Goal: Information Seeking & Learning: Learn about a topic

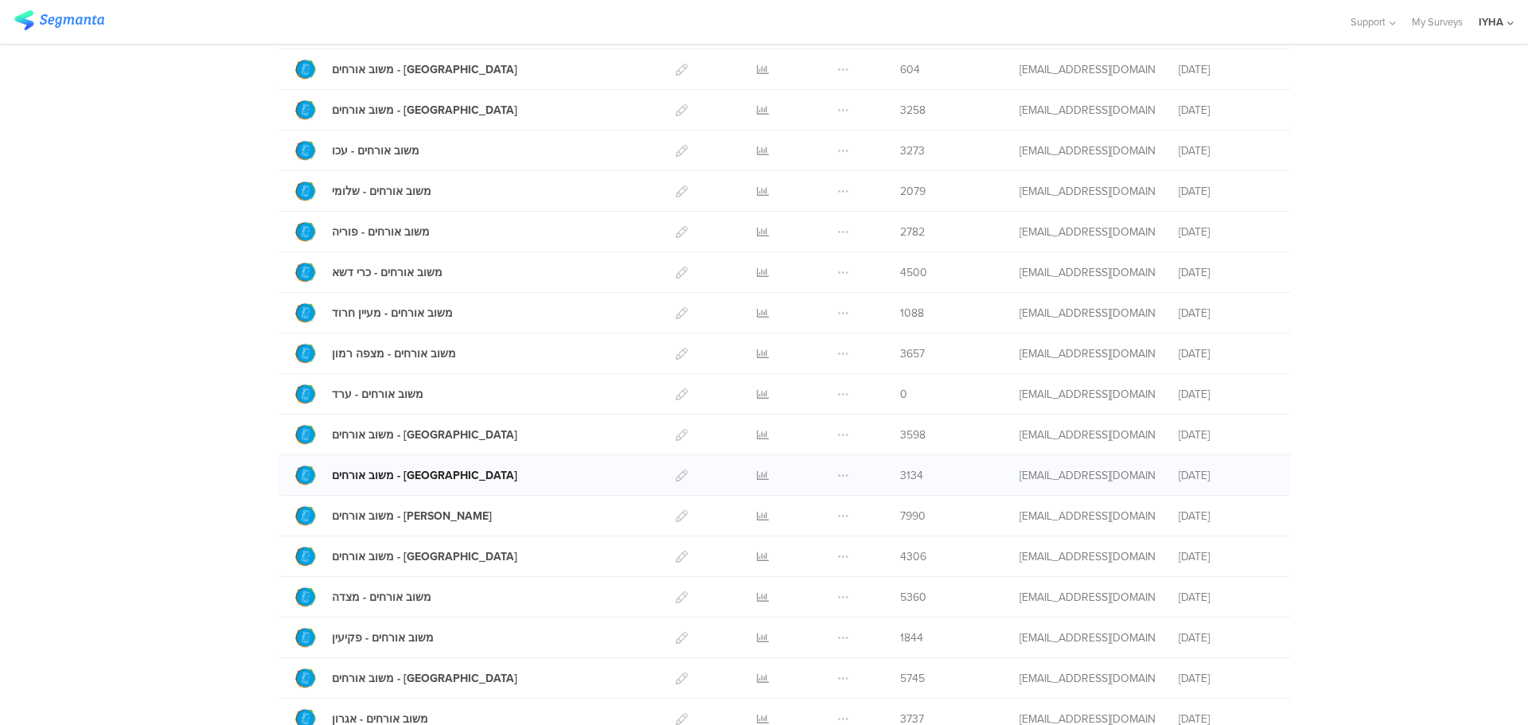
scroll to position [318, 0]
click at [352, 434] on div "משוב אורחים - [GEOGRAPHIC_DATA]" at bounding box center [424, 433] width 185 height 17
click at [757, 430] on icon at bounding box center [763, 433] width 12 height 12
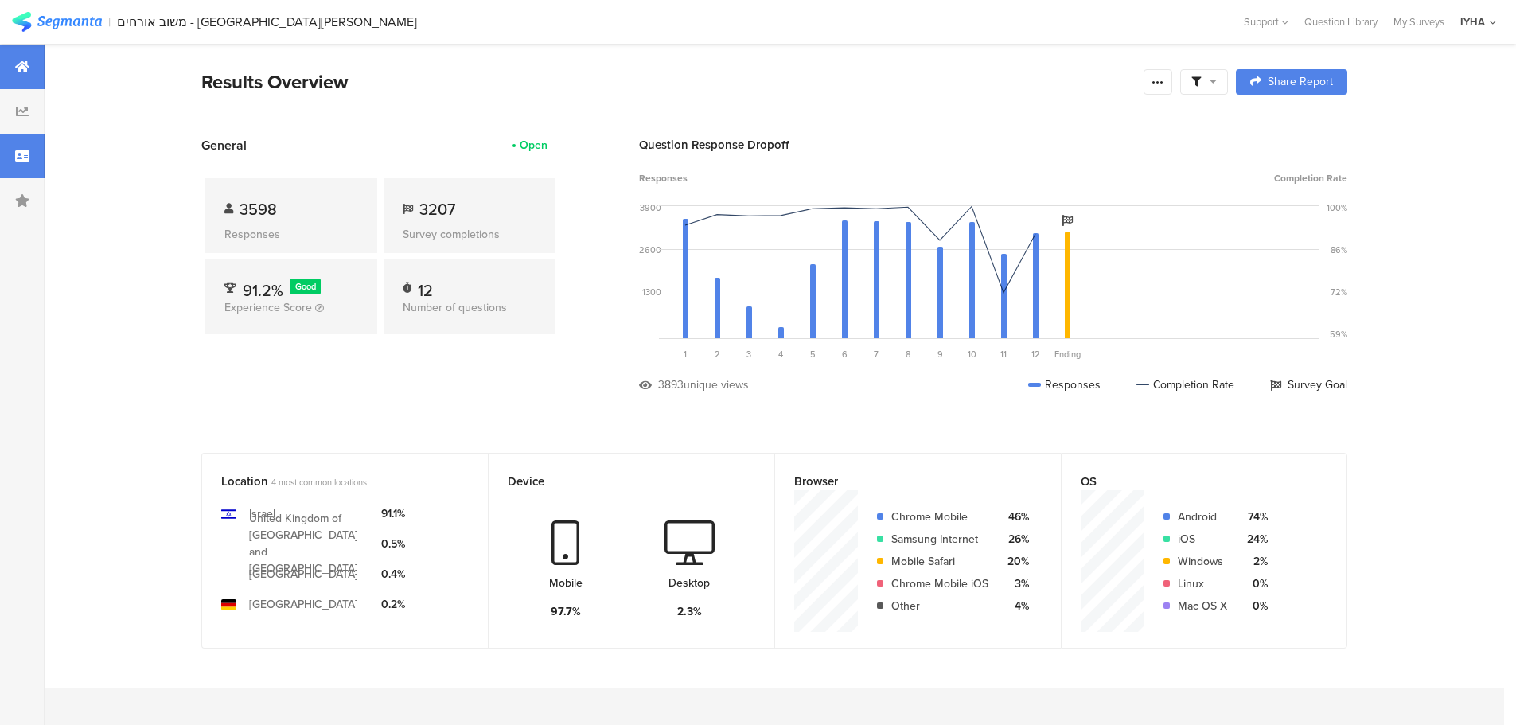
click at [18, 153] on icon at bounding box center [22, 156] width 14 height 13
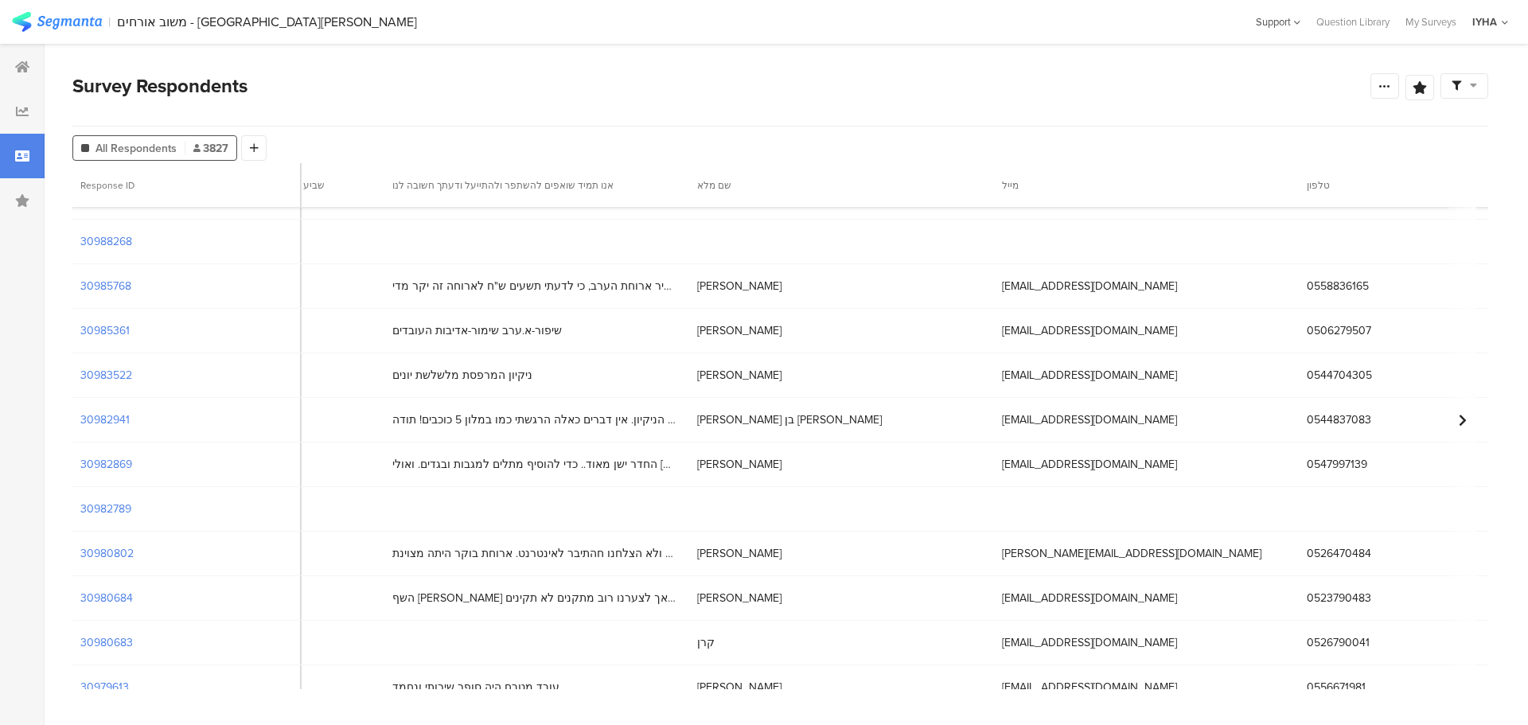
scroll to position [2483, 4983]
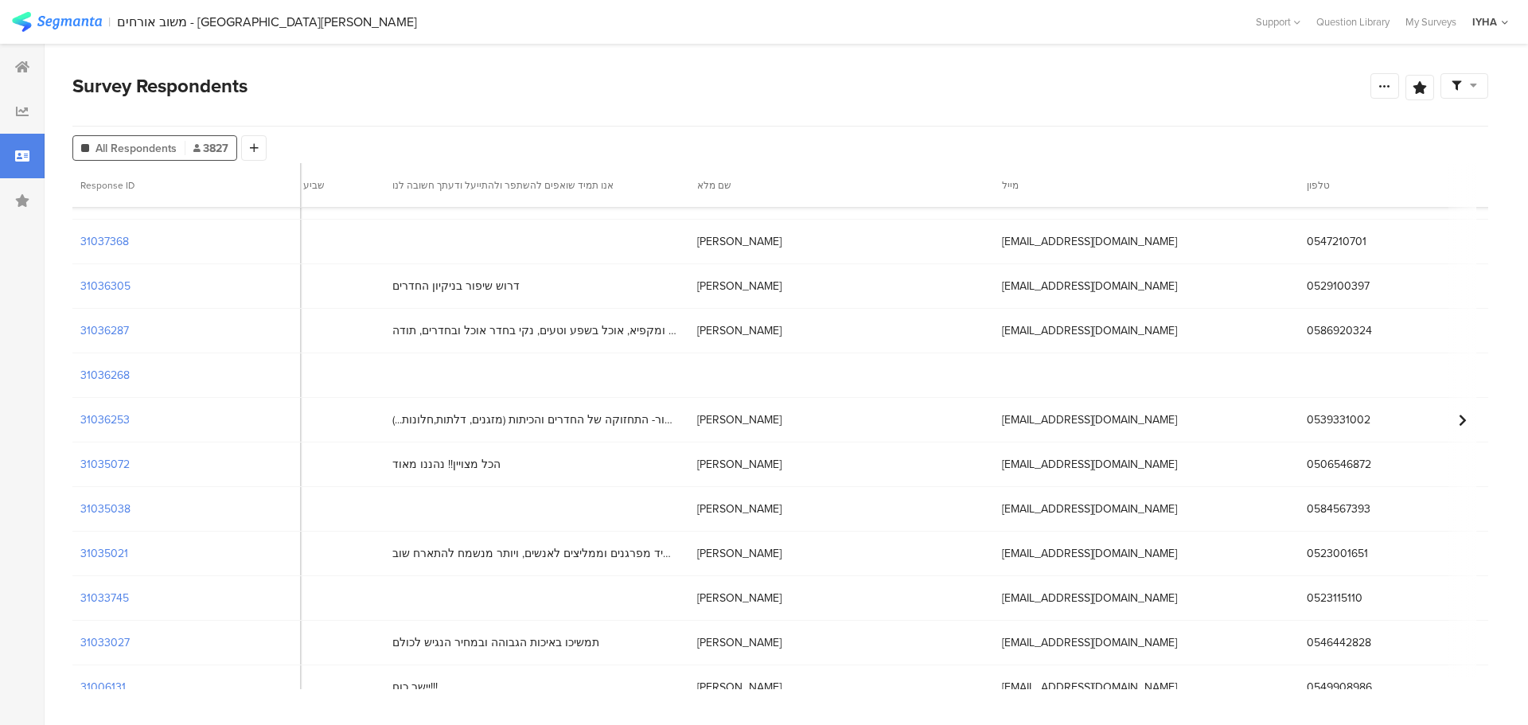
click at [584, 419] on span "שימור- היחס של העובדים למבקרים שיפור- התחזוקה של החדרים והכיתות (מזגנים, דלתות,…" at bounding box center [534, 419] width 285 height 17
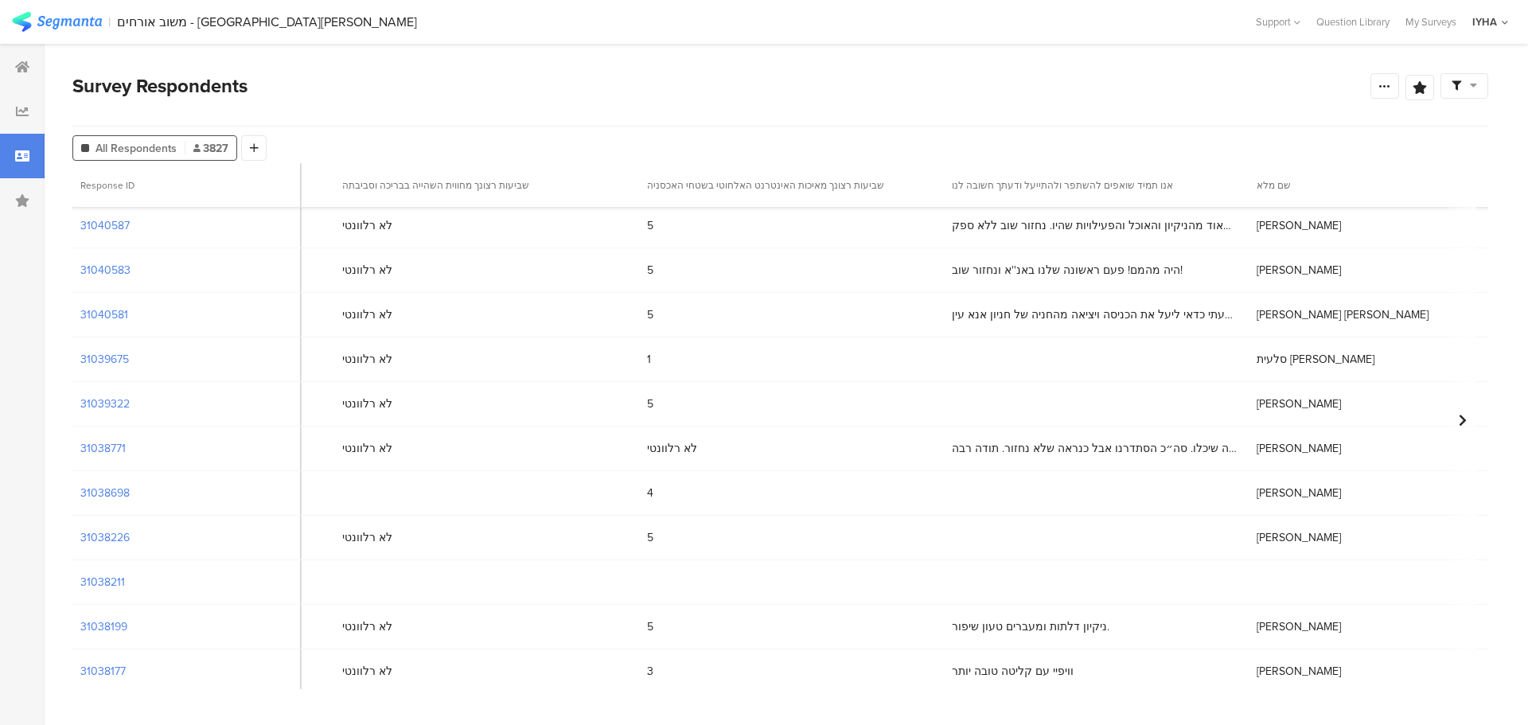
scroll to position [1608, 4428]
drag, startPoint x: 860, startPoint y: 454, endPoint x: 873, endPoint y: 454, distance: 12.7
click at [861, 454] on div "לא רלוונטי" at bounding box center [786, 448] width 305 height 33
drag, startPoint x: 1002, startPoint y: 452, endPoint x: 1044, endPoint y: 455, distance: 42.3
click at [1003, 452] on span "יש עובש במקלחות, החדרים לא היו נקיים והיה אבק בכל מקום, לכלוכים. רמת תחזוקה נמו…" at bounding box center [1089, 448] width 285 height 17
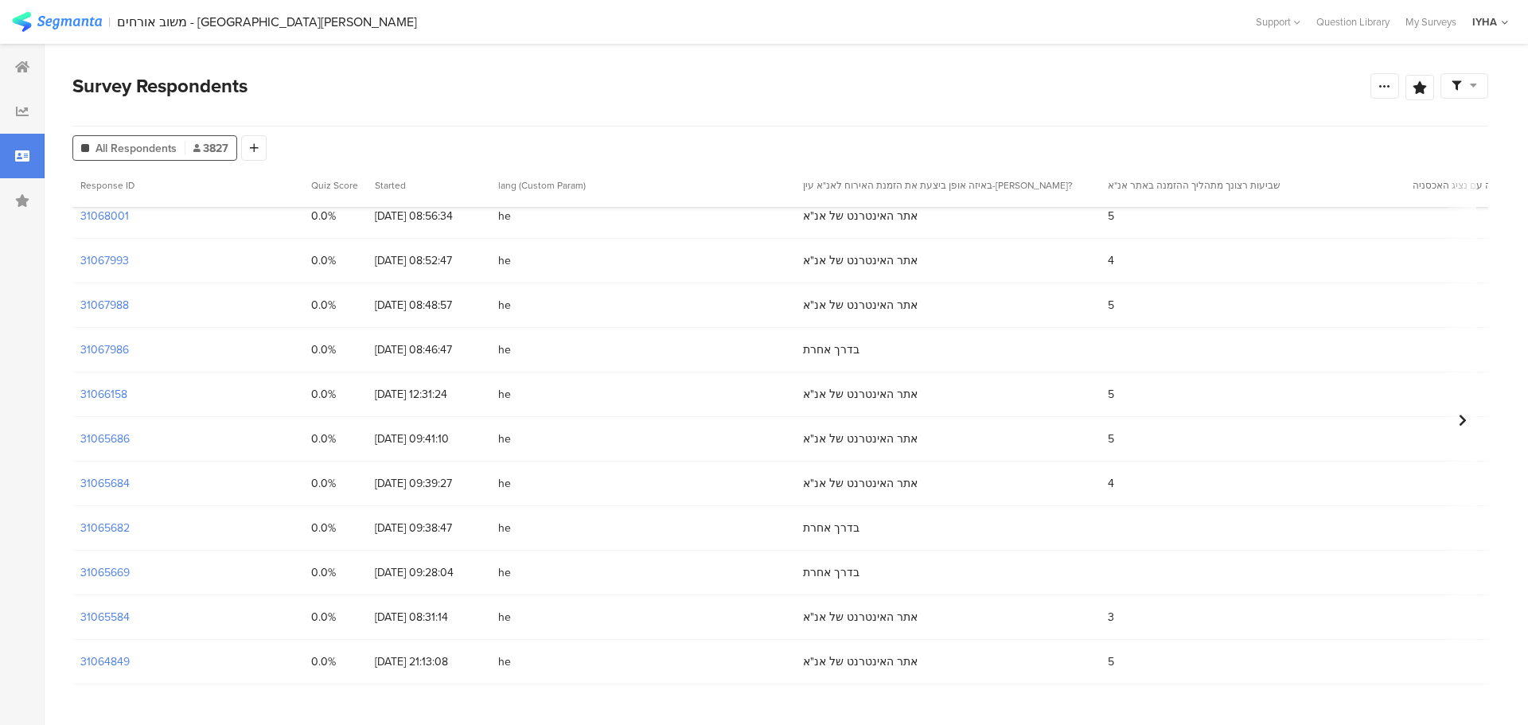
scroll to position [0, 0]
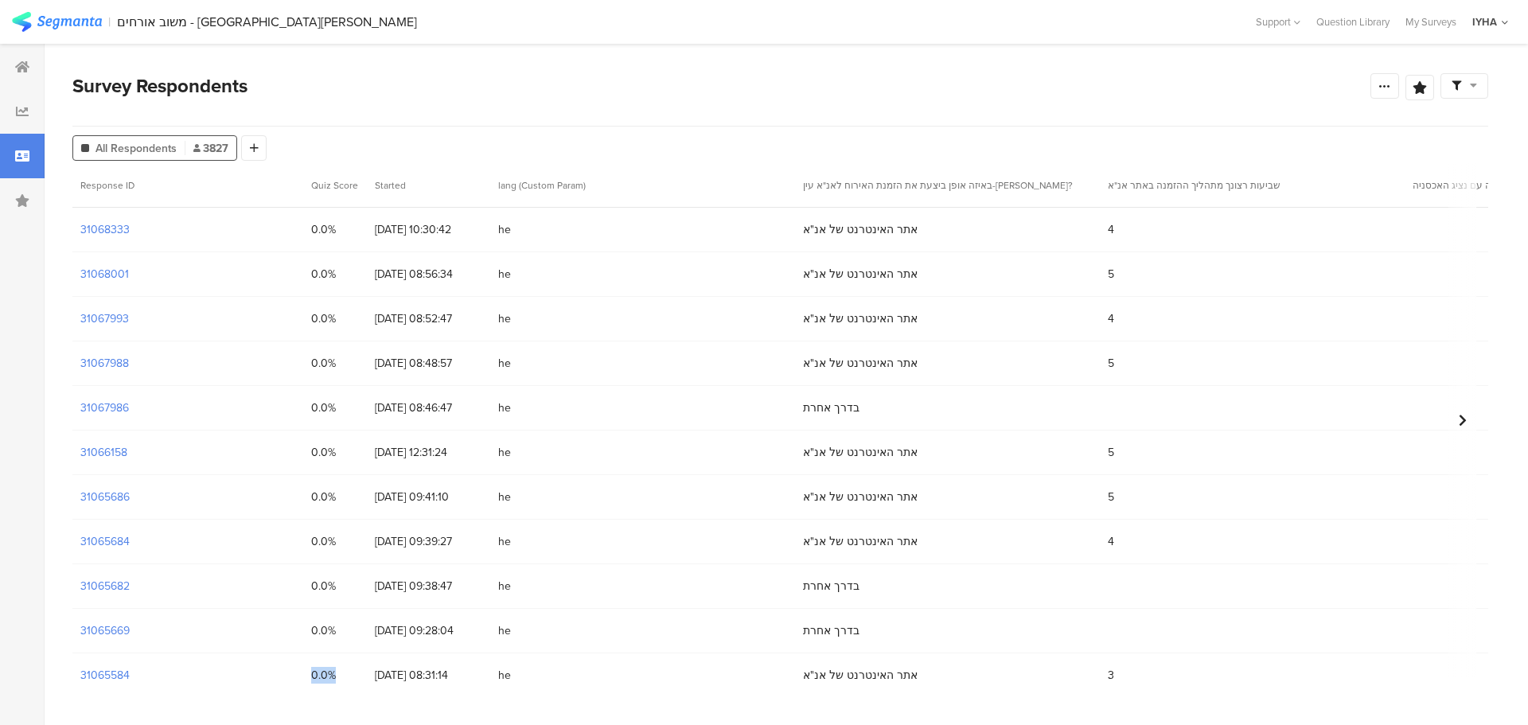
drag, startPoint x: 311, startPoint y: 691, endPoint x: 351, endPoint y: 689, distance: 39.9
click at [351, 689] on section "Survey Respondents Confidence Level 95 % Preview survey Edit survey Export Resu…" at bounding box center [780, 384] width 1471 height 681
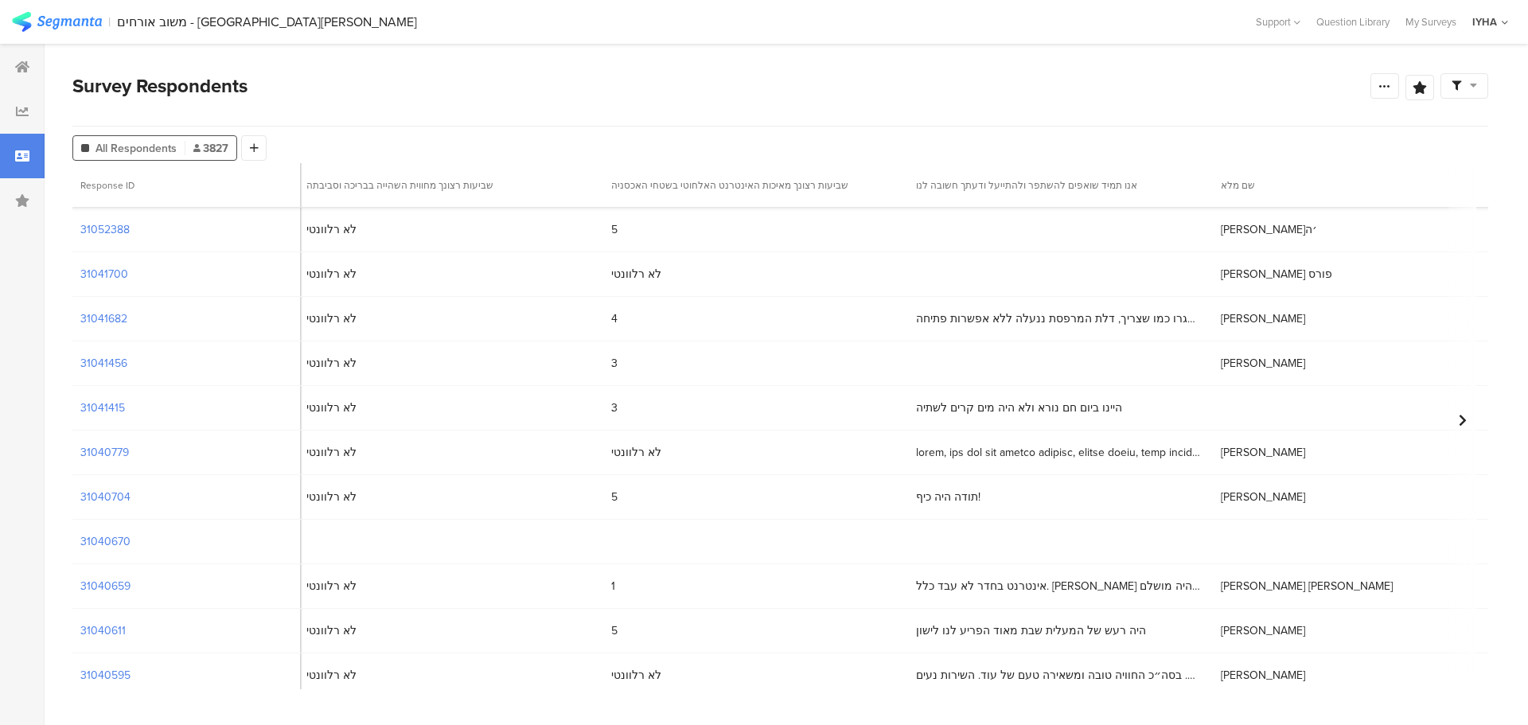
scroll to position [1114, 4463]
drag, startPoint x: 1151, startPoint y: 582, endPoint x: 831, endPoint y: 604, distance: 321.4
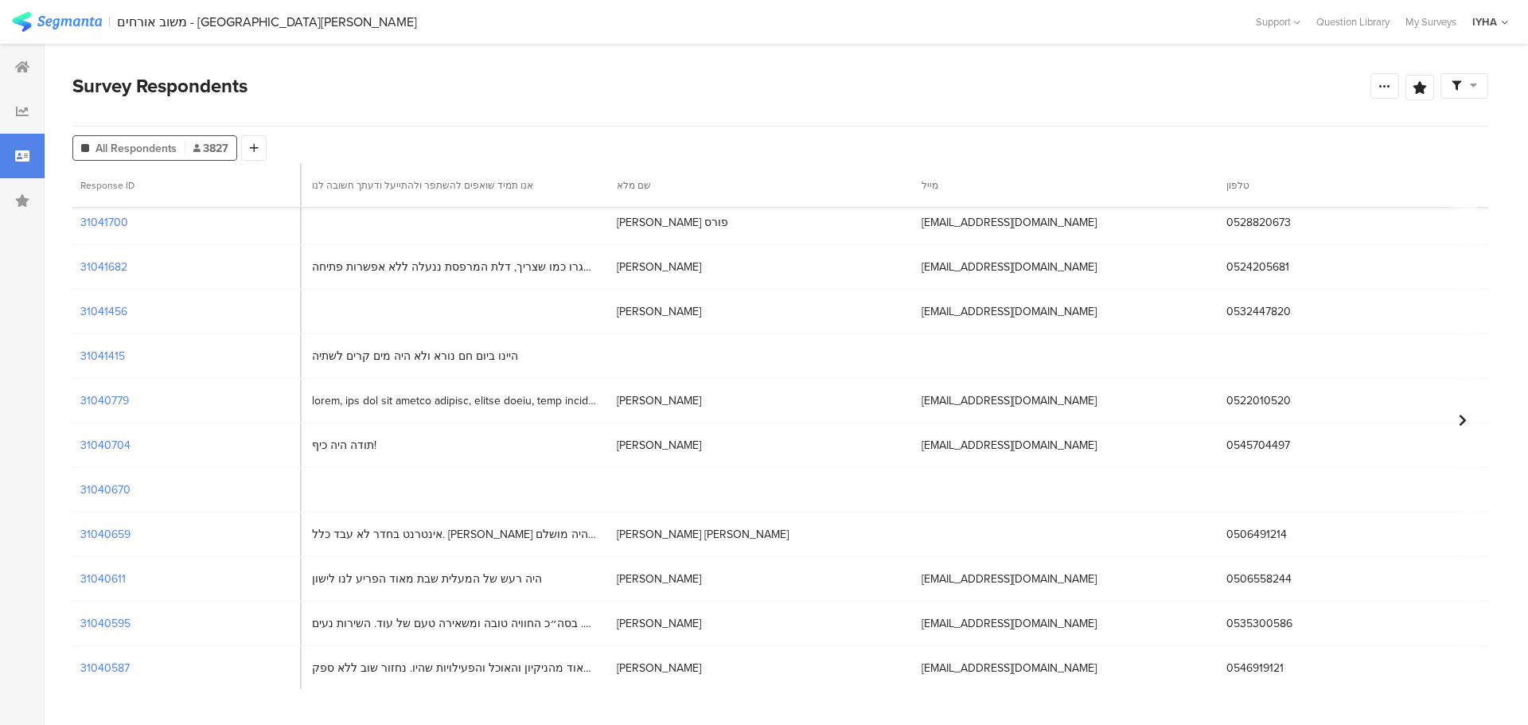
scroll to position [1194, 5063]
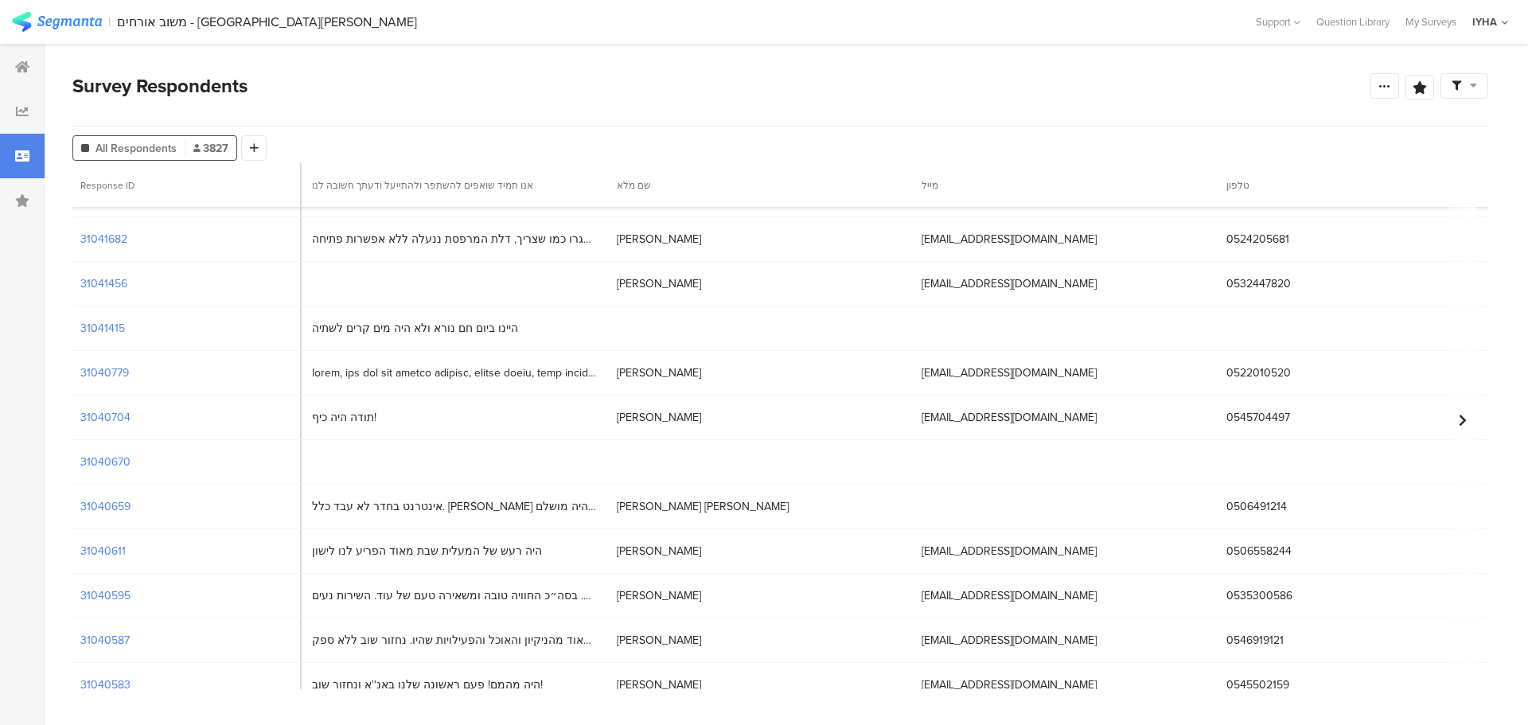
click at [1218, 34] on section "| משוב אורחים - עין גדי Help Center Live Chat Support Question Library My Surve…" at bounding box center [764, 22] width 1528 height 44
click at [1014, 468] on div at bounding box center [1065, 462] width 305 height 16
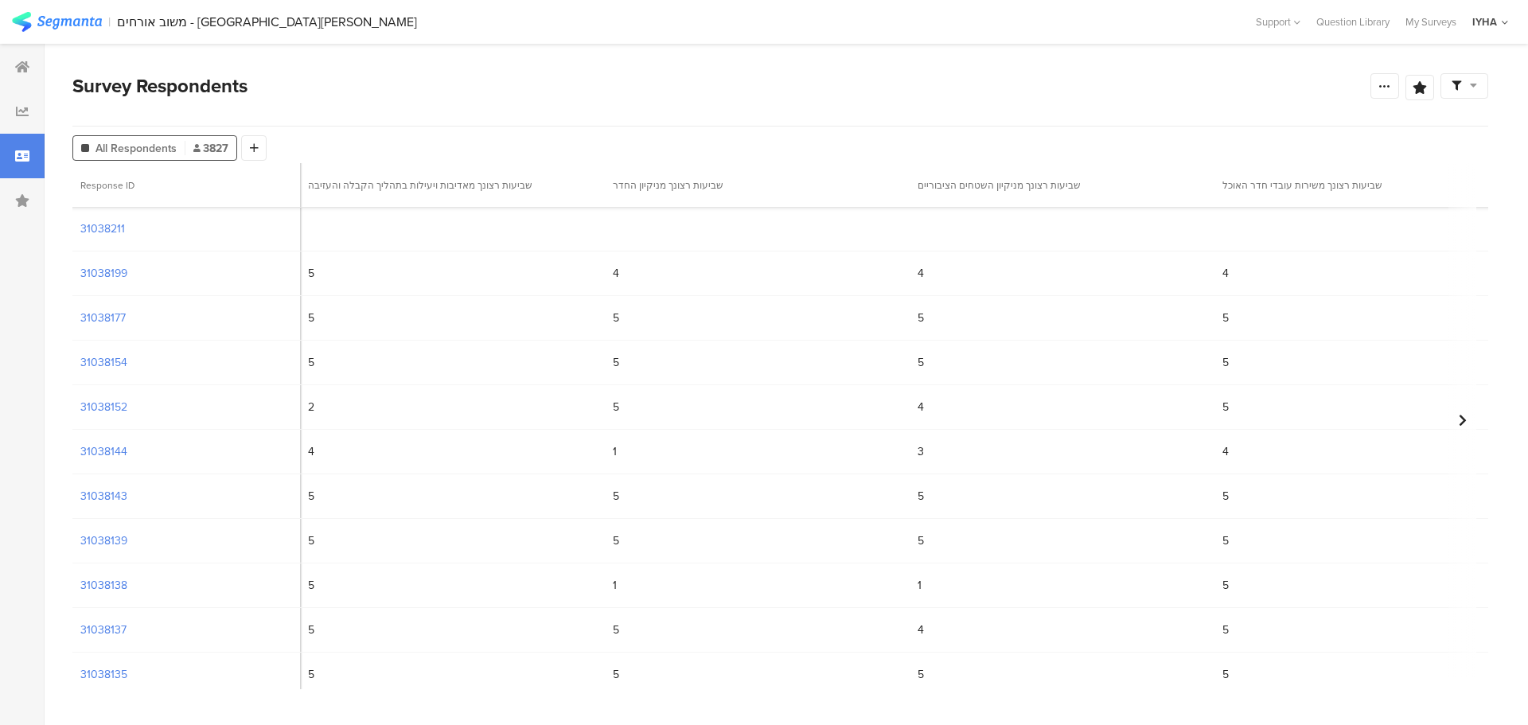
scroll to position [1989, 1714]
click at [874, 558] on div "1" at bounding box center [757, 557] width 305 height 33
click at [605, 557] on div "1" at bounding box center [757, 557] width 305 height 33
click at [613, 556] on span "1" at bounding box center [615, 557] width 4 height 17
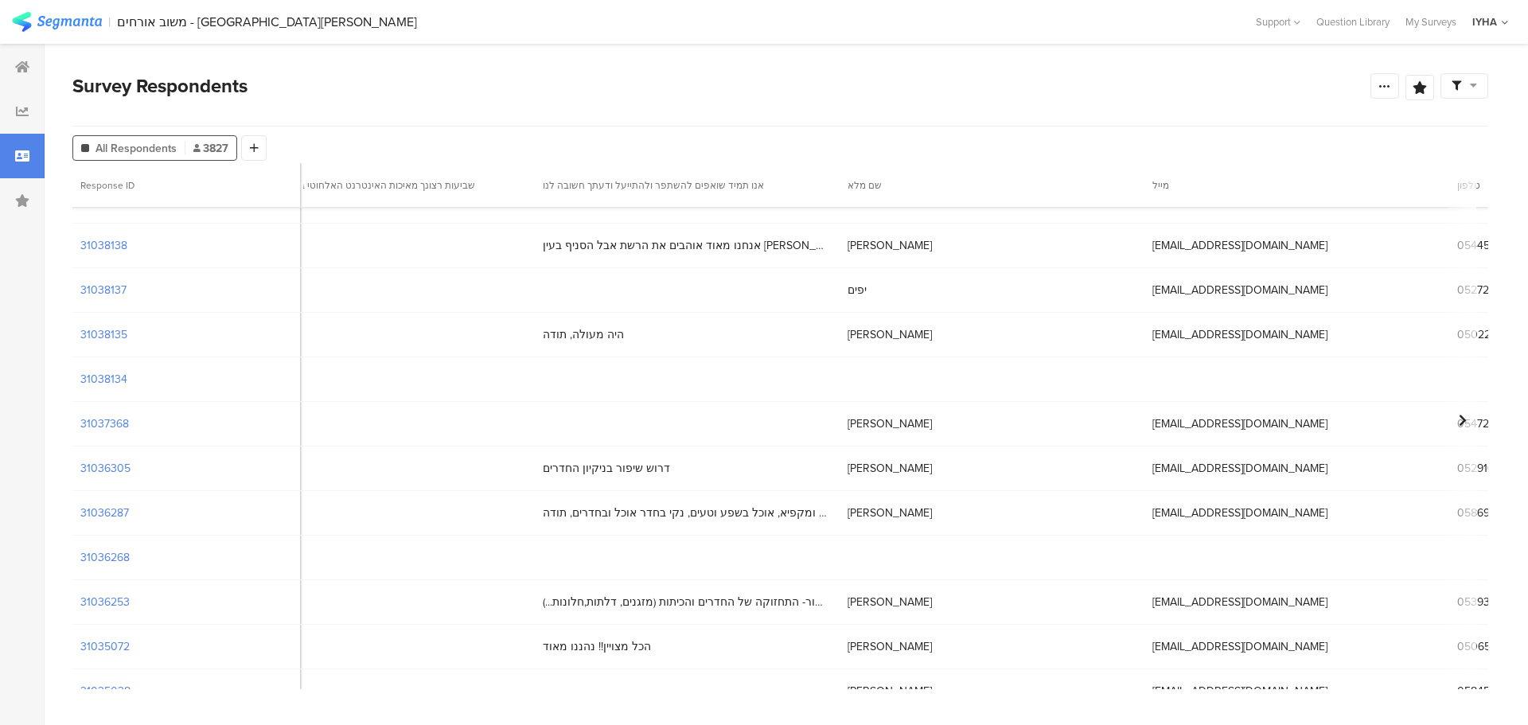
scroll to position [2308, 4832]
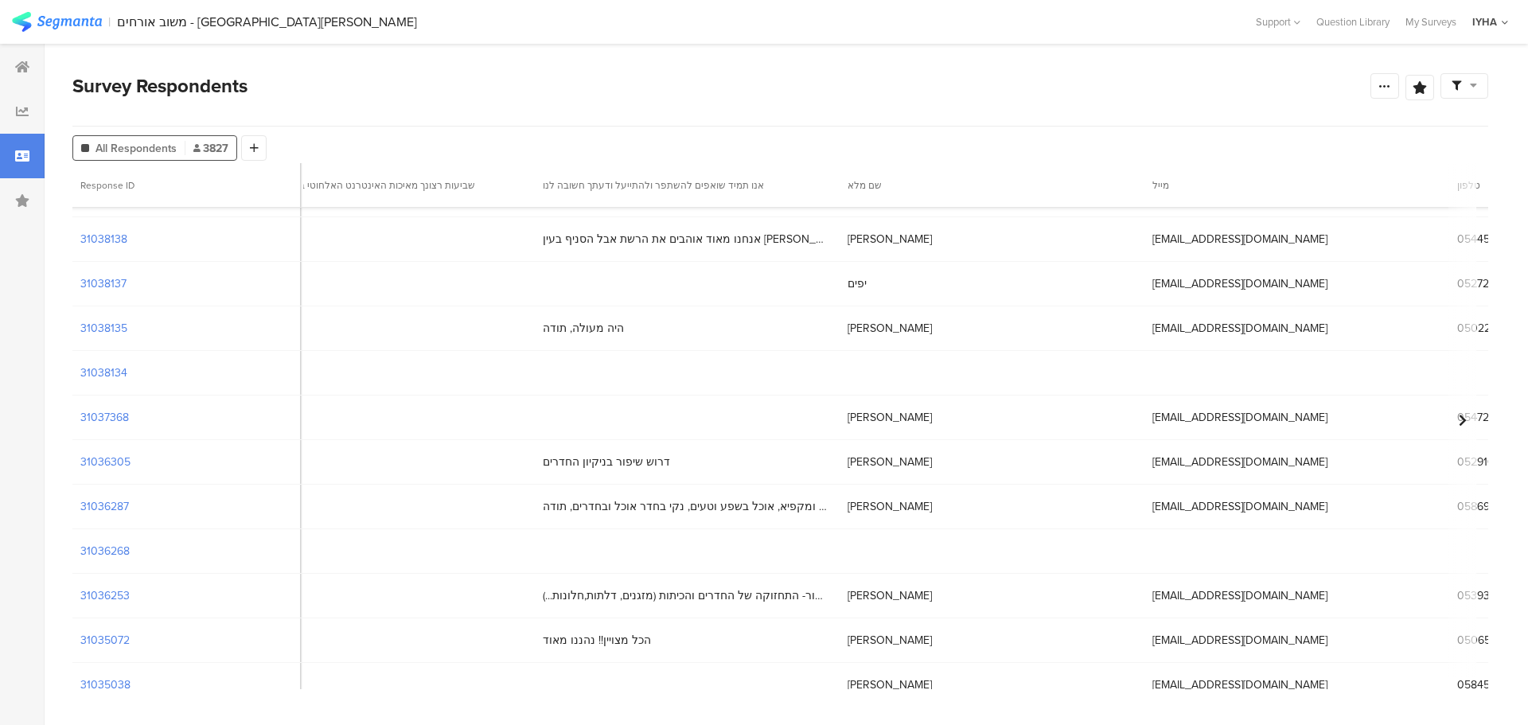
click at [703, 602] on span "שימור- היחס של העובדים למבקרים שיפור- התחזוקה של החדרים והכיתות (מזגנים, דלתות,…" at bounding box center [685, 595] width 285 height 17
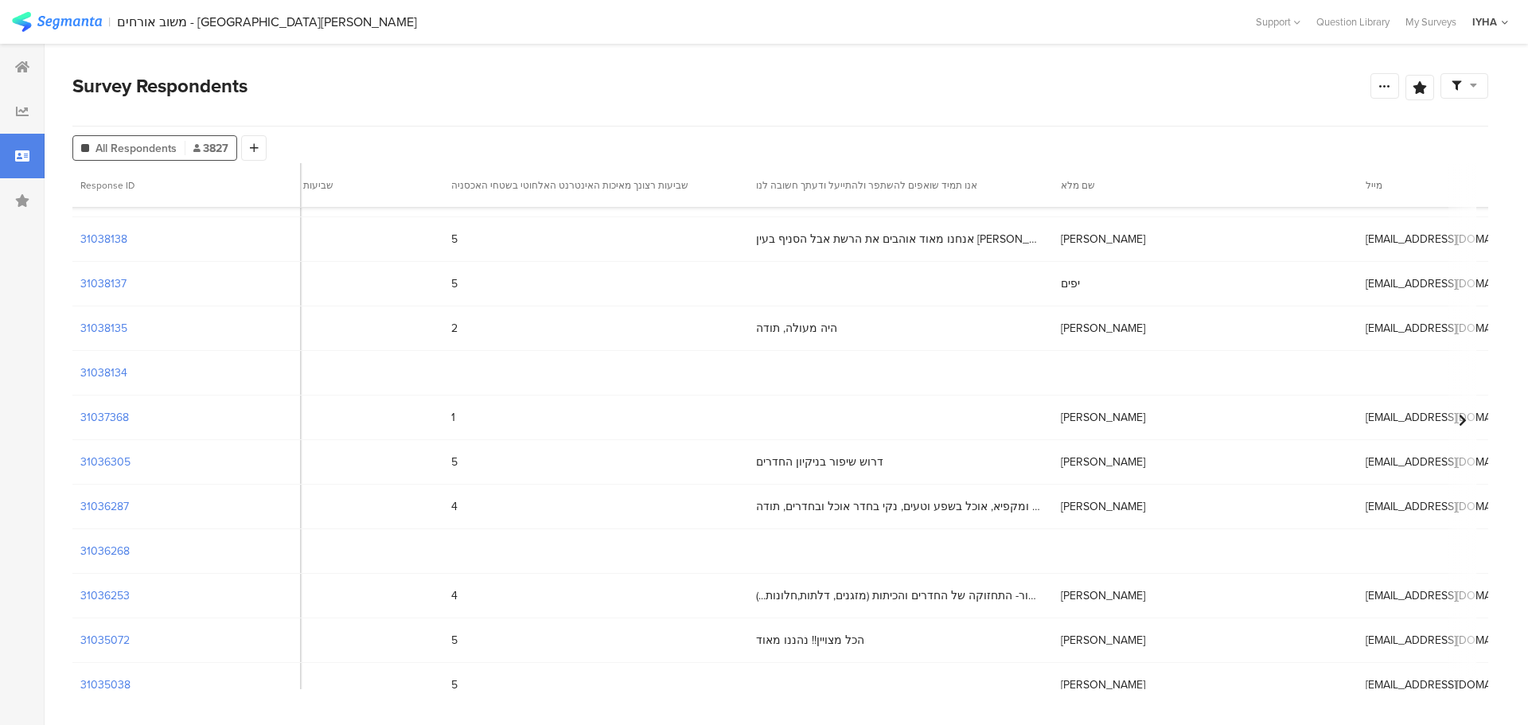
scroll to position [2308, 4504]
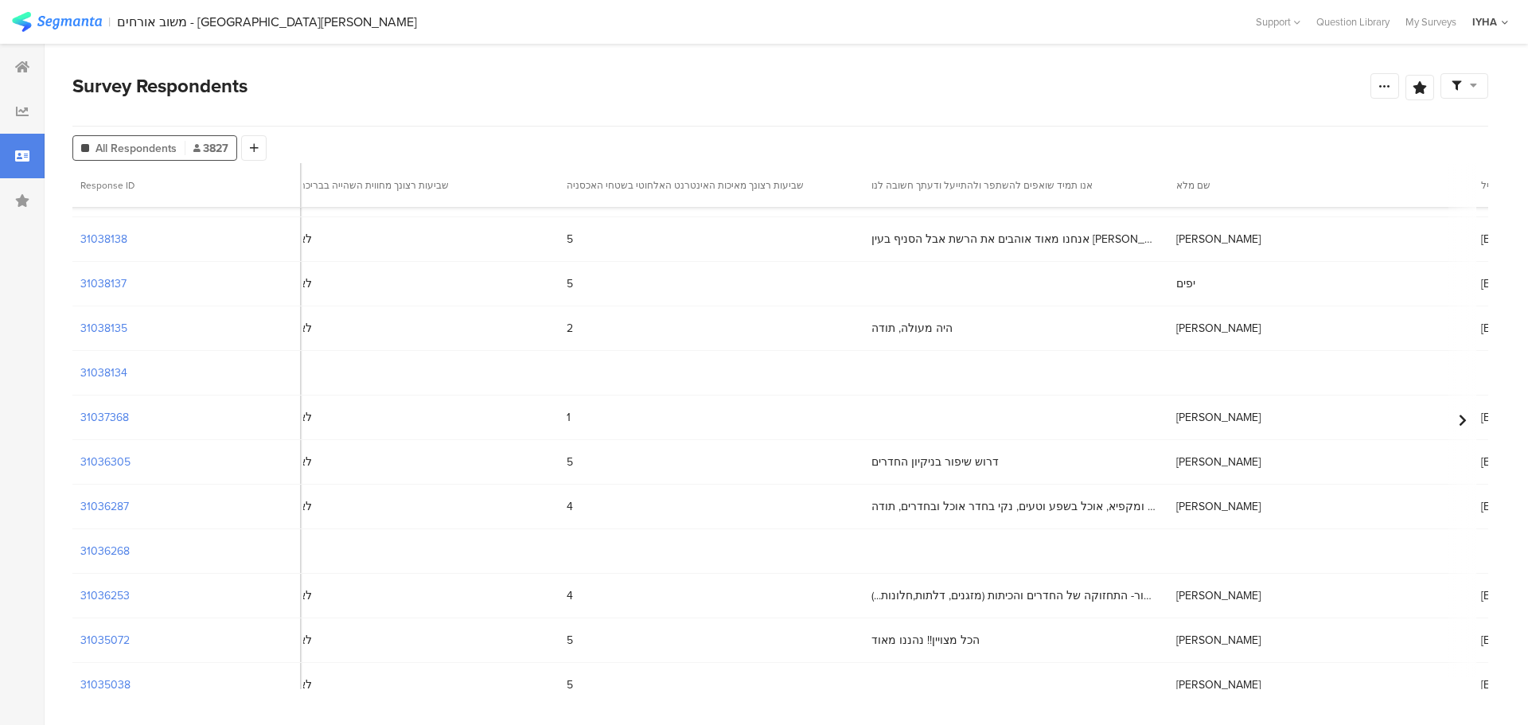
click at [940, 587] on span "שימור- היחס של העובדים למבקרים שיפור- התחזוקה של החדרים והכיתות (מזגנים, דלתות,…" at bounding box center [1013, 595] width 285 height 17
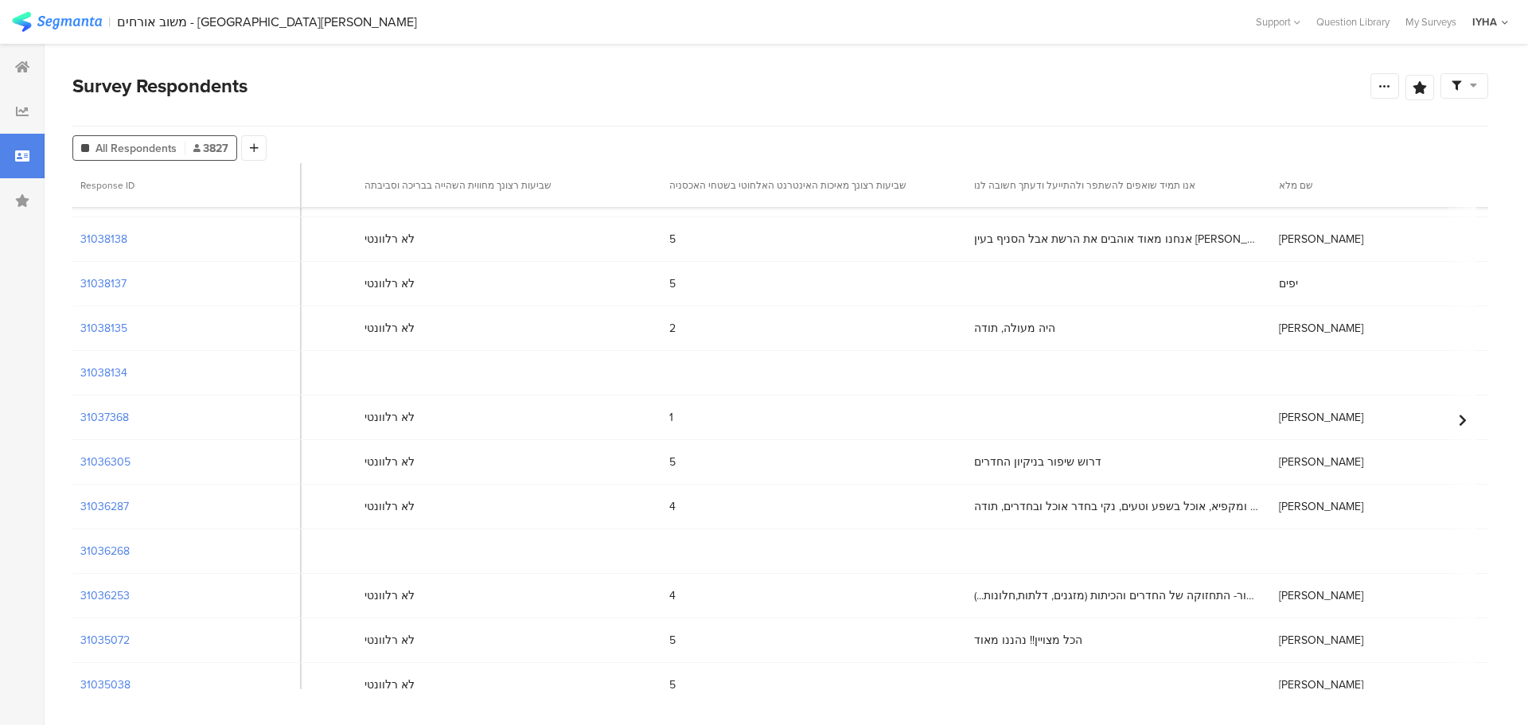
scroll to position [2308, 4397]
click at [1128, 602] on span "שימור- היחס של העובדים למבקרים שיפור- התחזוקה של החדרים והכיתות (מזגנים, דלתות,…" at bounding box center [1120, 595] width 285 height 17
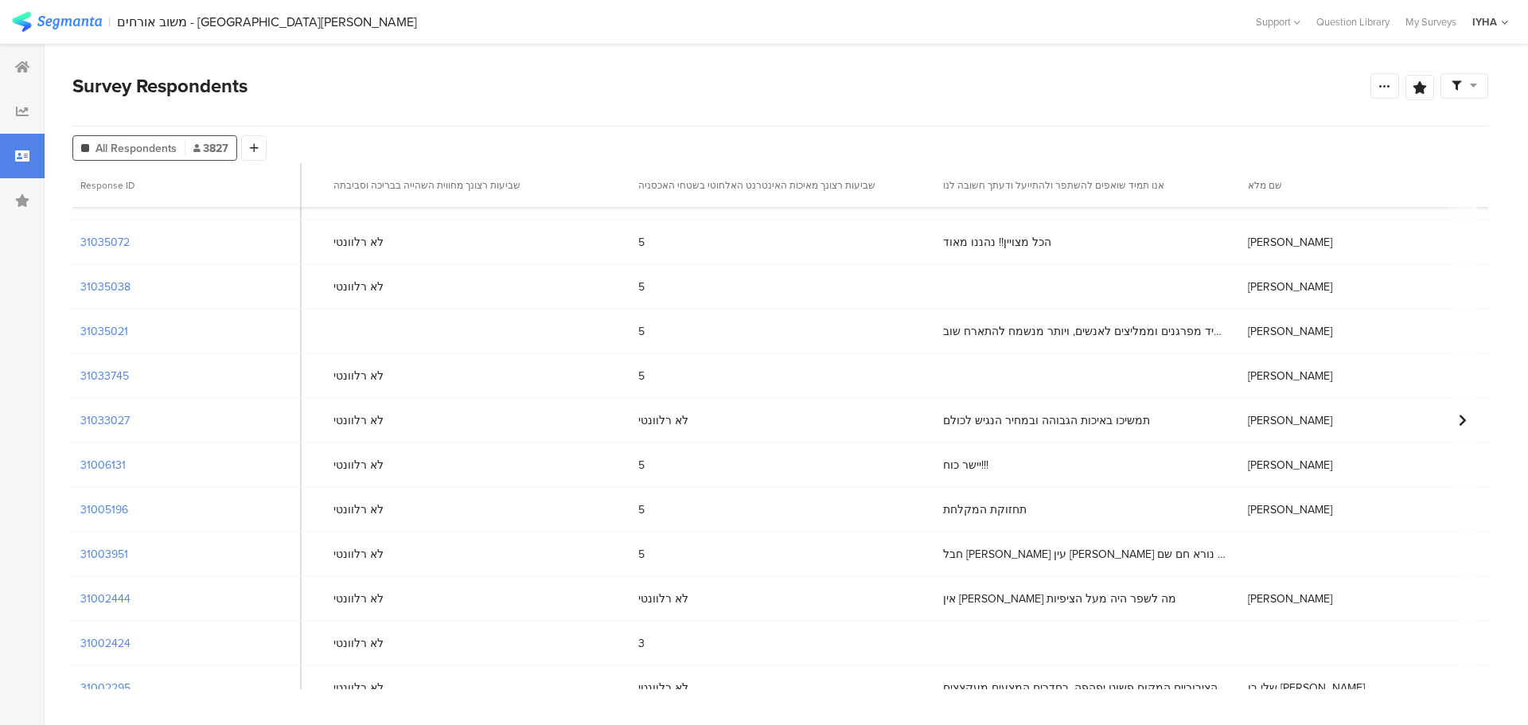
scroll to position [2785, 4432]
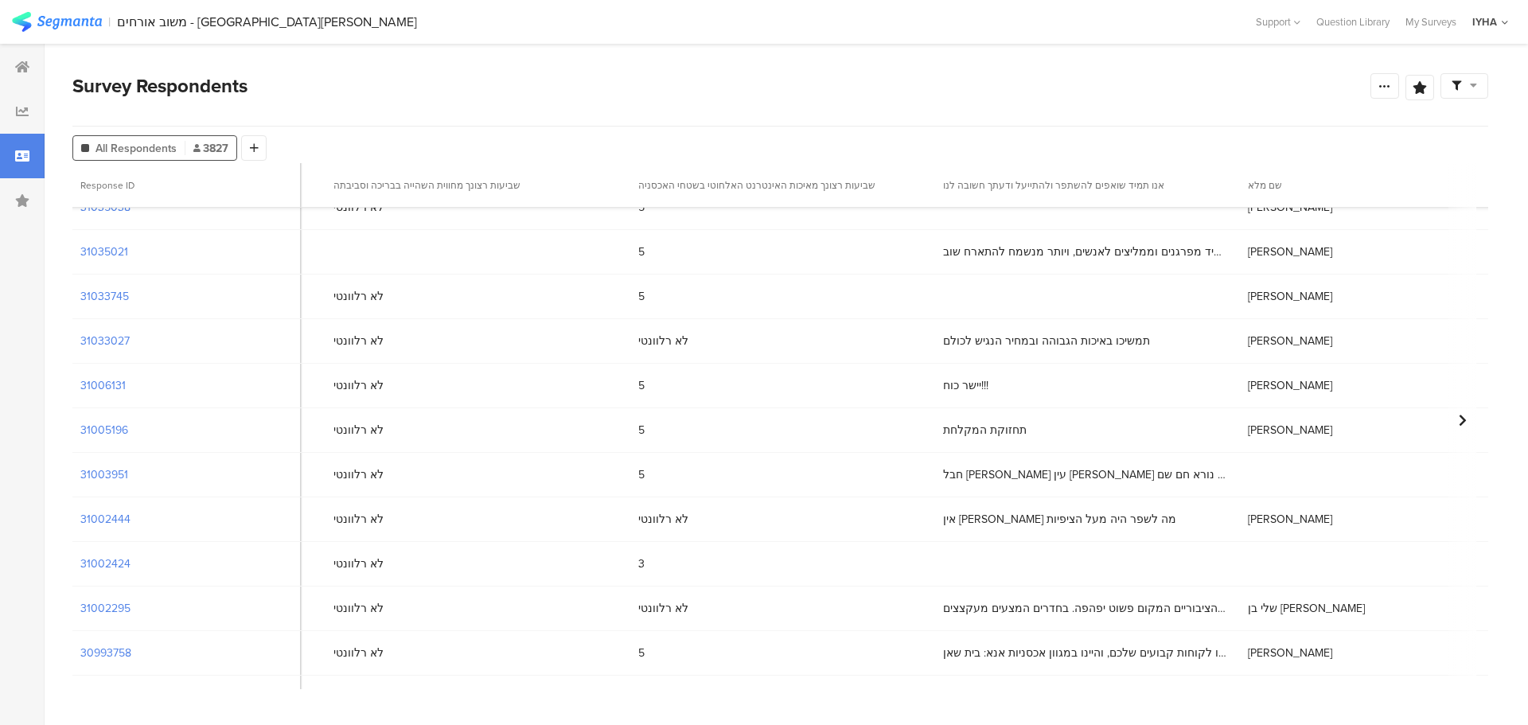
drag, startPoint x: 917, startPoint y: 510, endPoint x: 1021, endPoint y: 526, distance: 105.4
click at [935, 511] on div "אין לי מה לשפר היה מעל הציפיות" at bounding box center [1087, 519] width 305 height 33
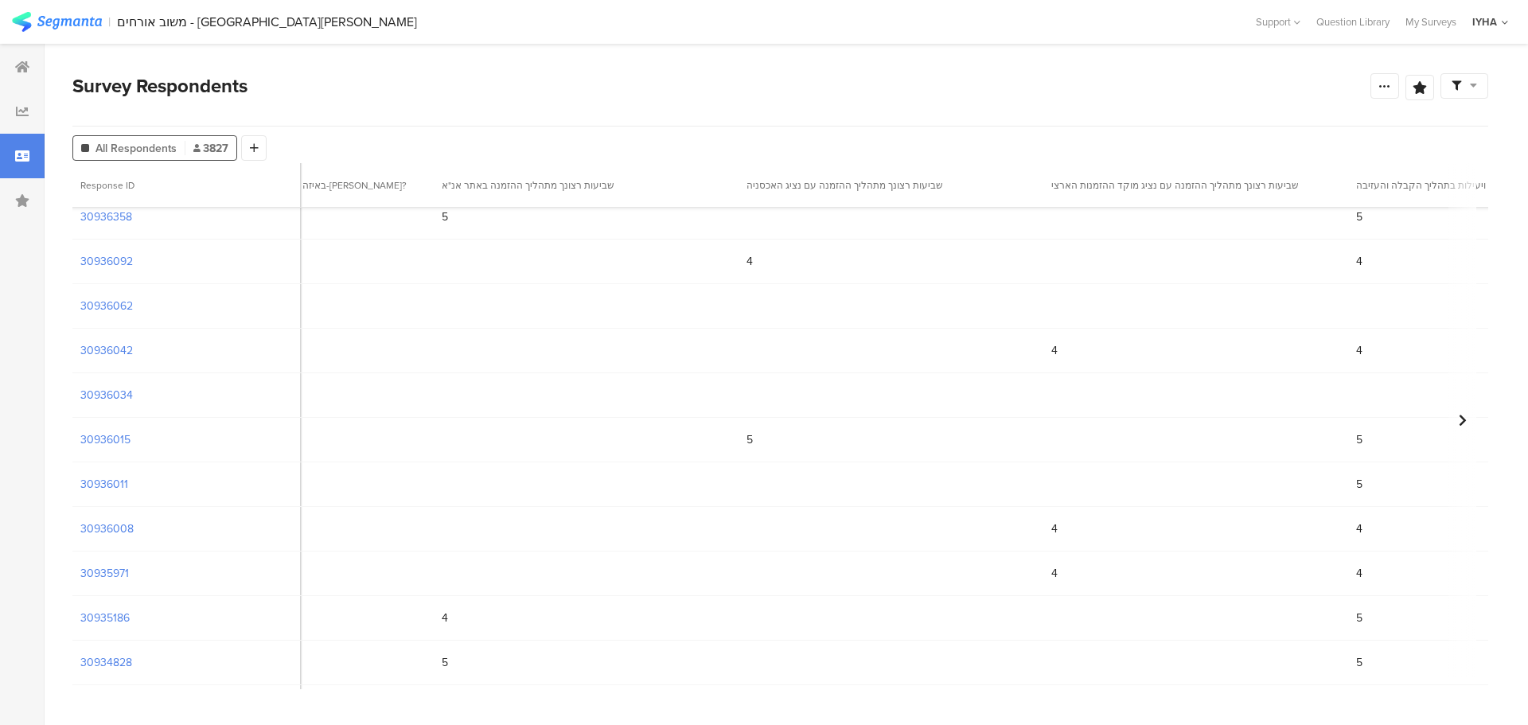
scroll to position [5093, 1283]
